Goal: Task Accomplishment & Management: Use online tool/utility

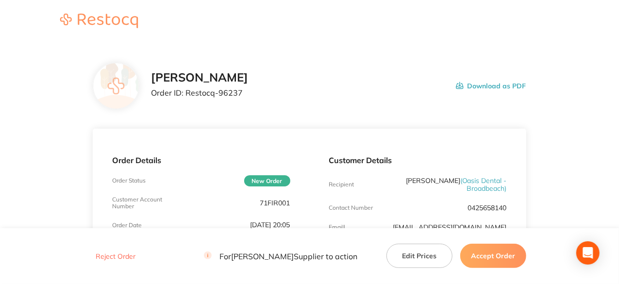
click at [507, 256] on button "Accept Order" at bounding box center [493, 256] width 66 height 24
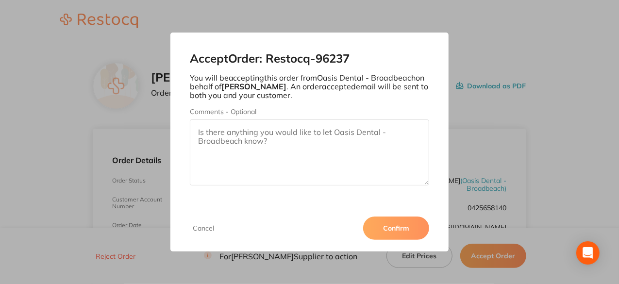
click at [387, 225] on button "Confirm" at bounding box center [396, 227] width 66 height 23
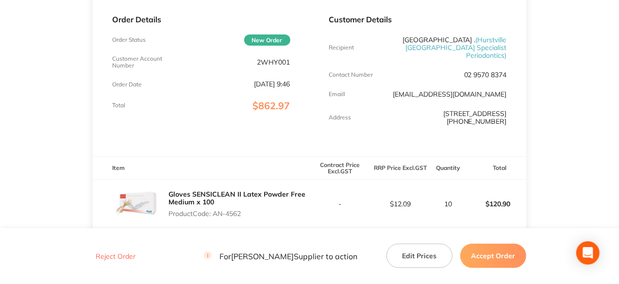
scroll to position [23, 0]
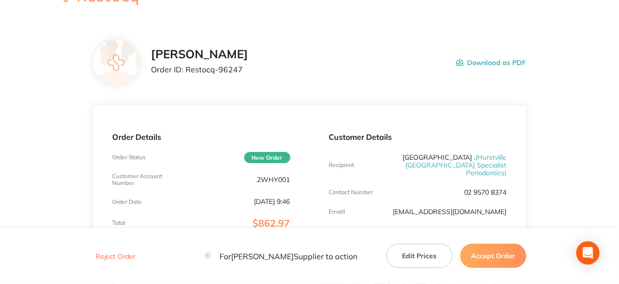
click at [507, 256] on button "Accept Order" at bounding box center [493, 256] width 66 height 24
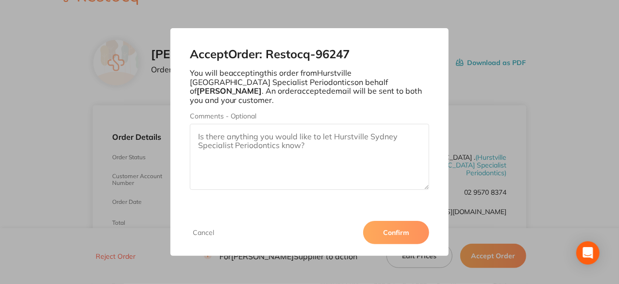
click at [405, 230] on button "Confirm" at bounding box center [396, 232] width 66 height 23
